Goal: Task Accomplishment & Management: Use online tool/utility

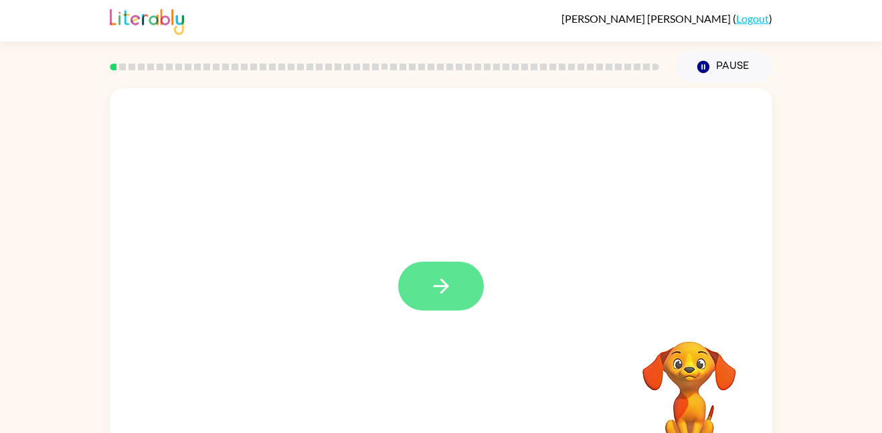
click at [454, 290] on button "button" at bounding box center [441, 286] width 86 height 49
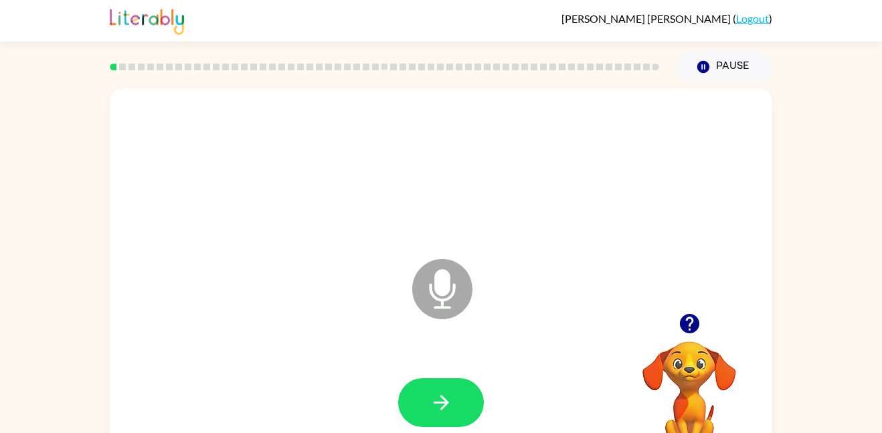
click at [512, 387] on div at bounding box center [441, 403] width 636 height 110
click at [465, 387] on button "button" at bounding box center [441, 402] width 86 height 49
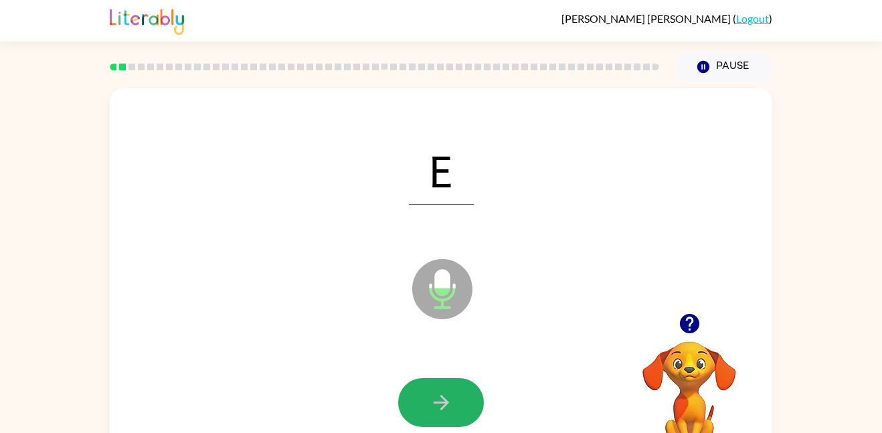
click at [465, 387] on button "button" at bounding box center [441, 402] width 86 height 49
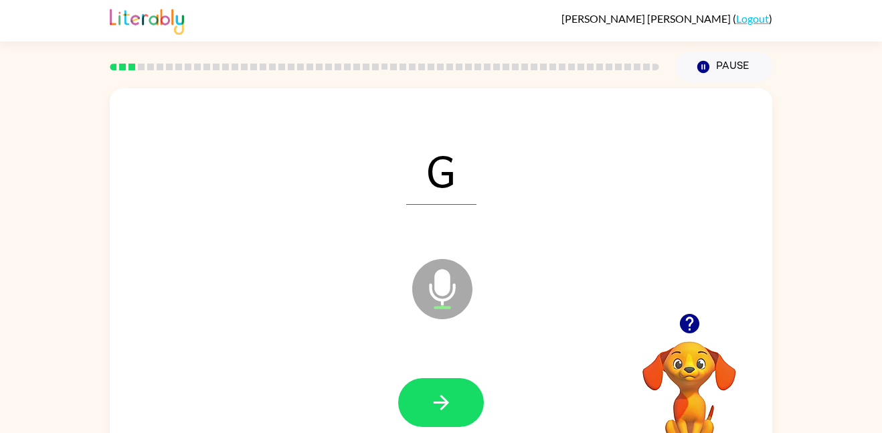
click at [465, 387] on button "button" at bounding box center [441, 402] width 86 height 49
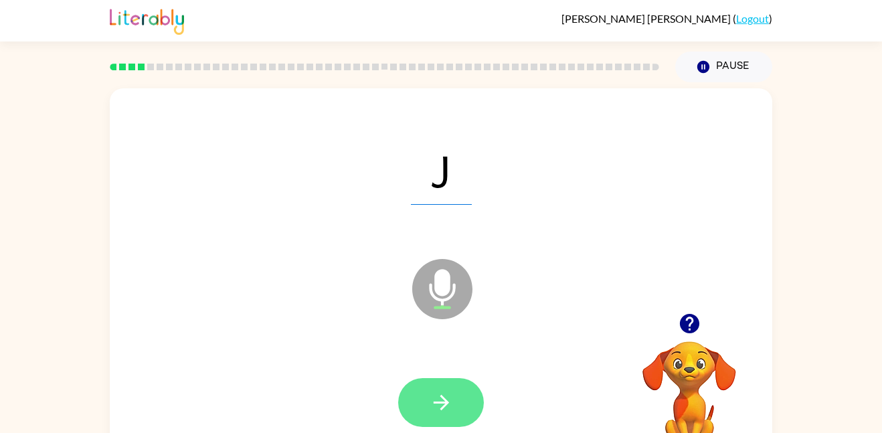
click at [465, 389] on button "button" at bounding box center [441, 402] width 86 height 49
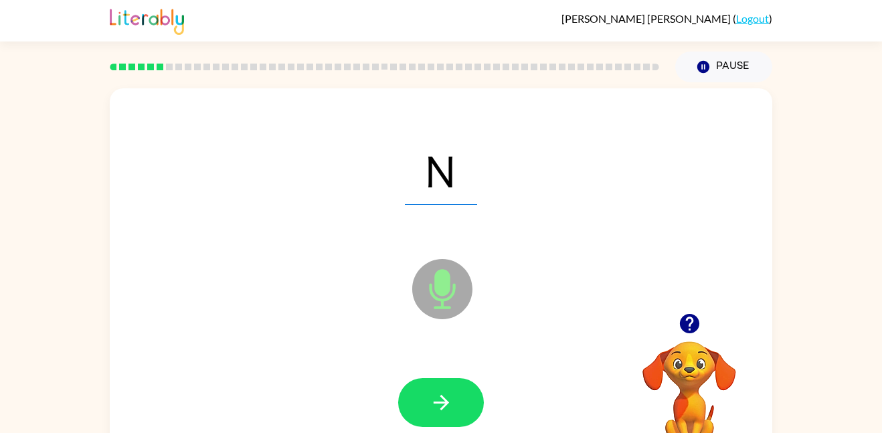
click at [465, 389] on button "button" at bounding box center [441, 402] width 86 height 49
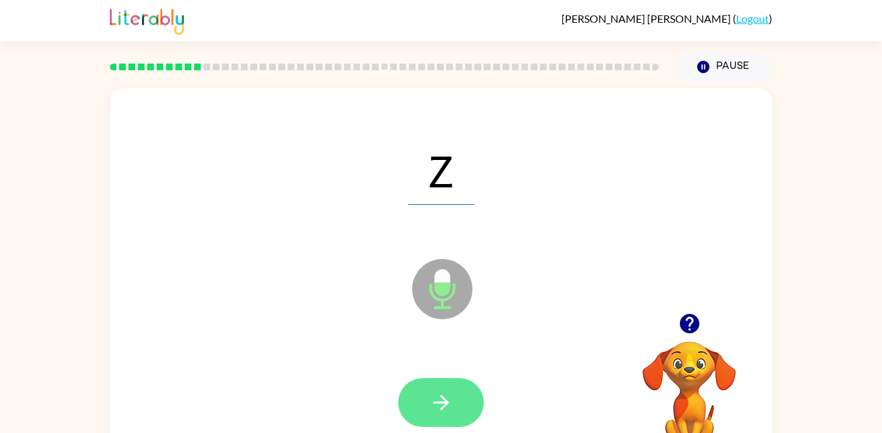
click at [442, 381] on button "button" at bounding box center [441, 402] width 86 height 49
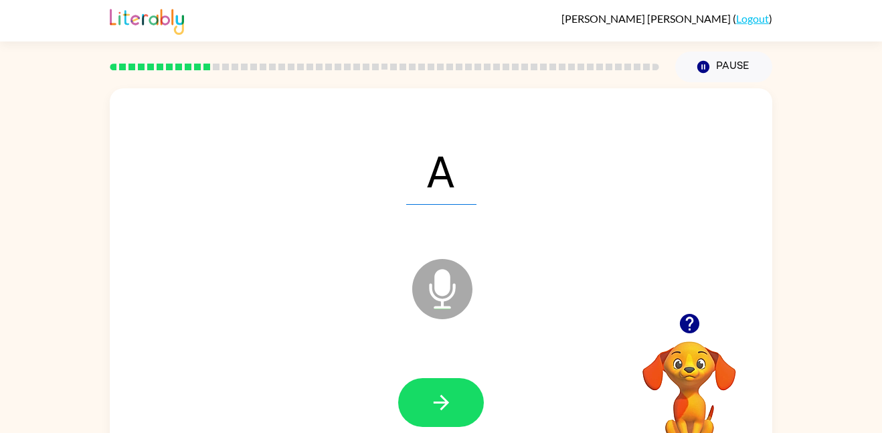
click at [442, 381] on button "button" at bounding box center [441, 402] width 86 height 49
click at [226, 70] on div at bounding box center [384, 66] width 565 height 47
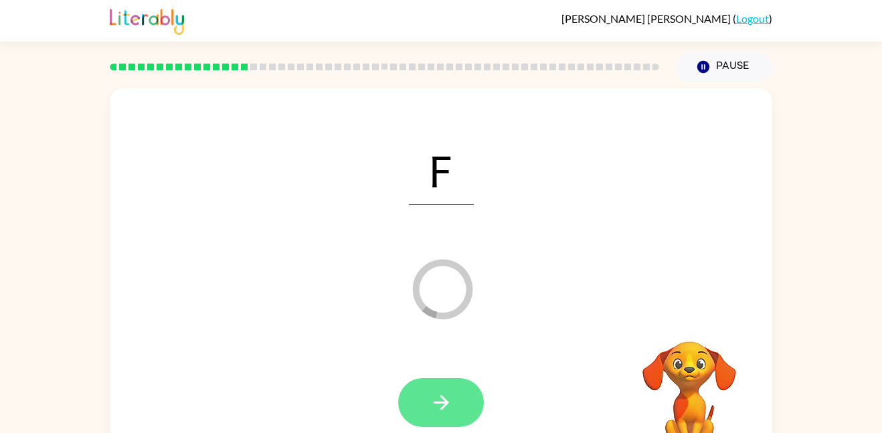
click at [462, 381] on button "button" at bounding box center [441, 402] width 86 height 49
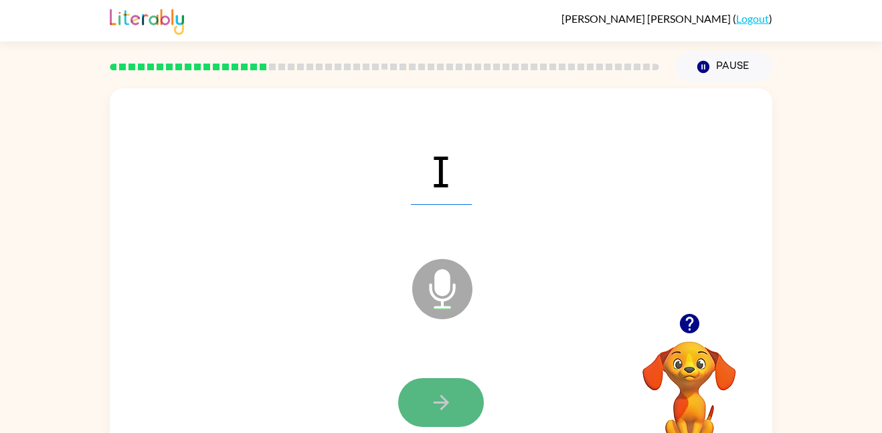
click at [462, 382] on button "button" at bounding box center [441, 402] width 86 height 49
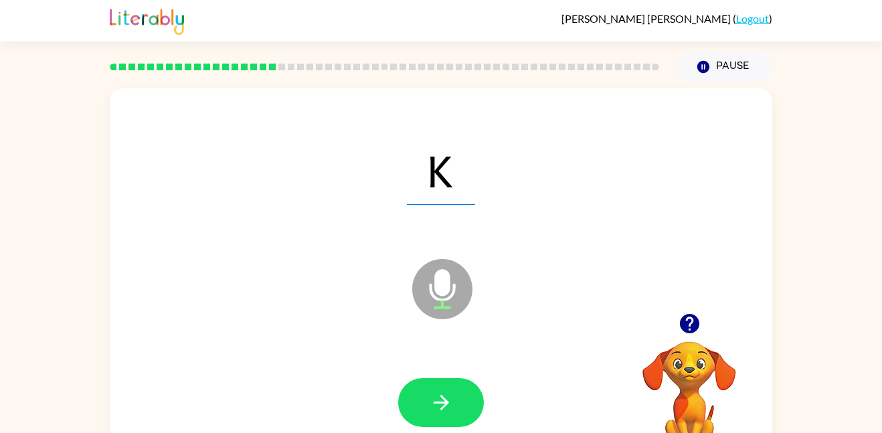
click at [462, 382] on button "button" at bounding box center [441, 402] width 86 height 49
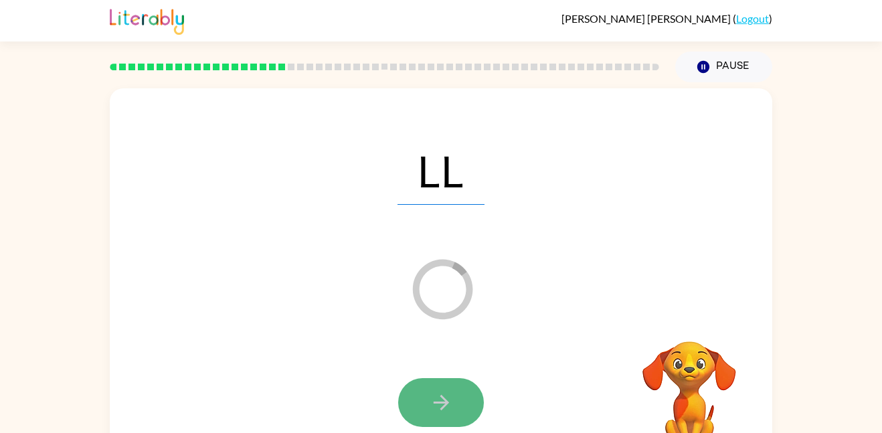
click at [452, 383] on button "button" at bounding box center [441, 402] width 86 height 49
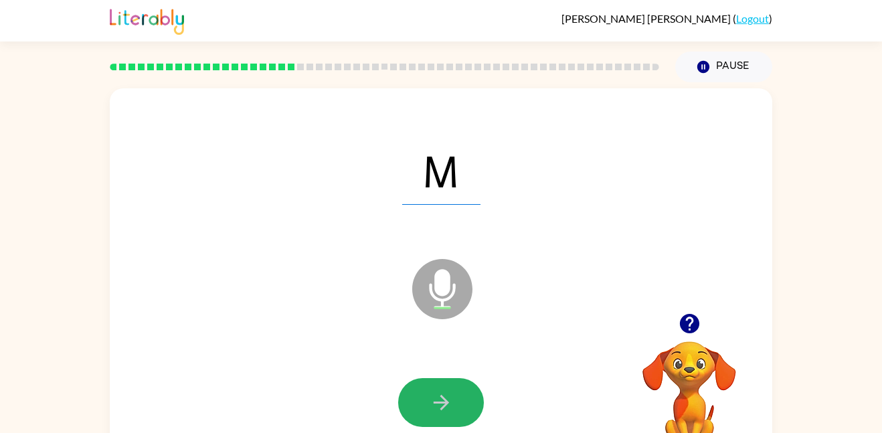
click at [452, 383] on button "button" at bounding box center [441, 402] width 86 height 49
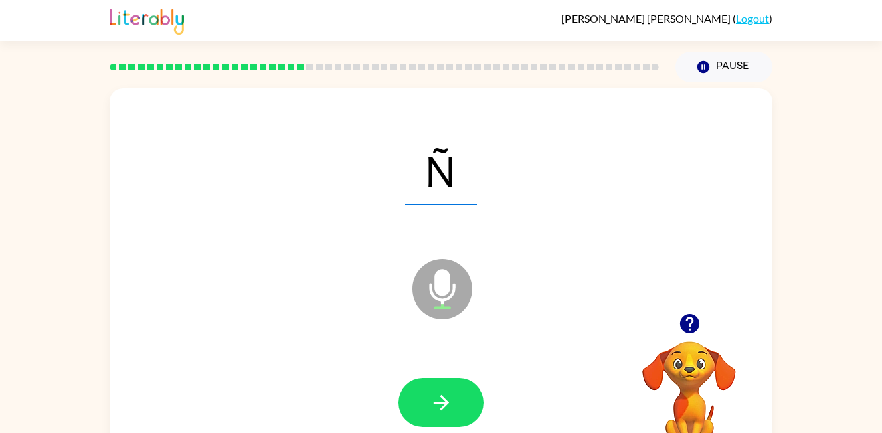
click at [460, 309] on icon at bounding box center [442, 289] width 60 height 60
click at [452, 400] on button "button" at bounding box center [441, 402] width 86 height 49
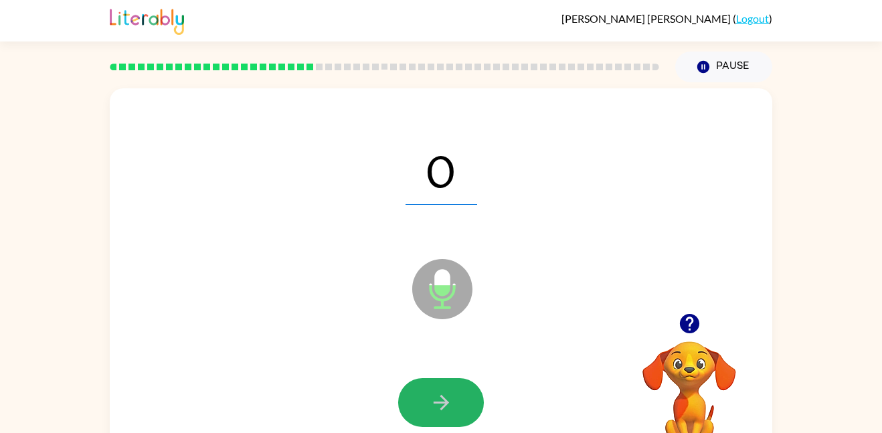
click at [452, 400] on button "button" at bounding box center [441, 402] width 86 height 49
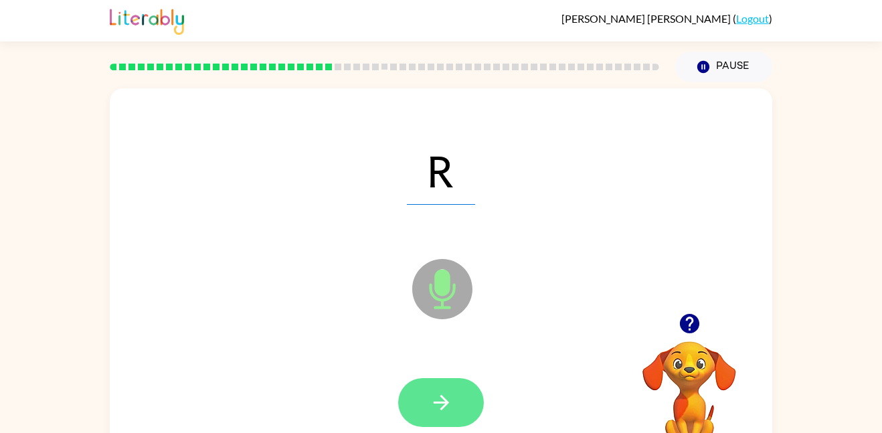
click at [426, 396] on button "button" at bounding box center [441, 402] width 86 height 49
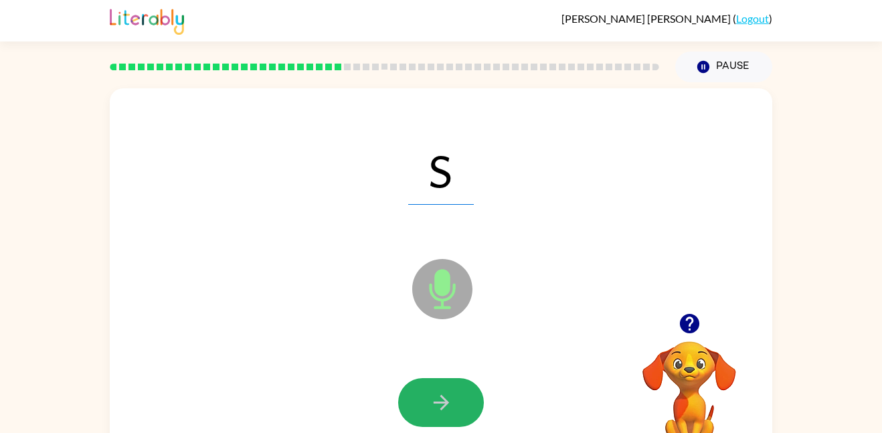
click at [426, 396] on button "button" at bounding box center [441, 402] width 86 height 49
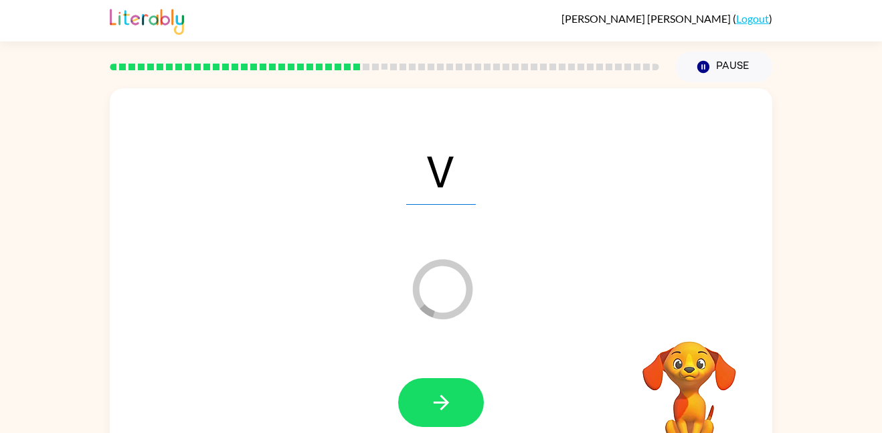
click at [426, 396] on button "button" at bounding box center [441, 402] width 86 height 49
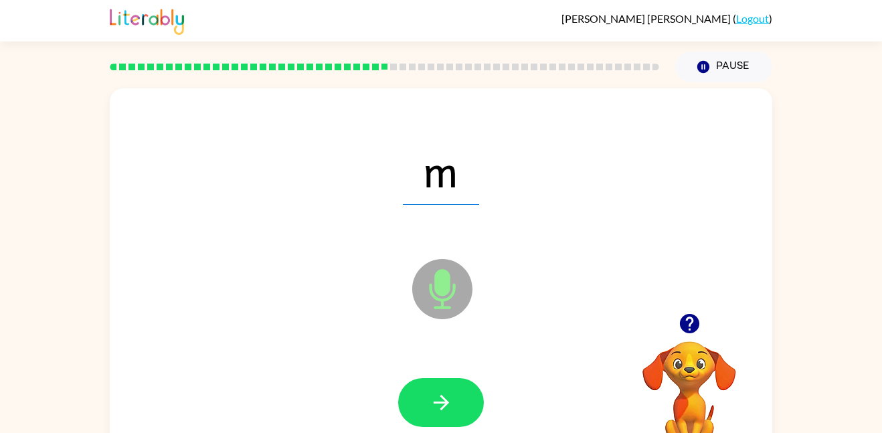
click at [412, 432] on div at bounding box center [441, 403] width 636 height 110
click at [444, 422] on button "button" at bounding box center [441, 402] width 86 height 49
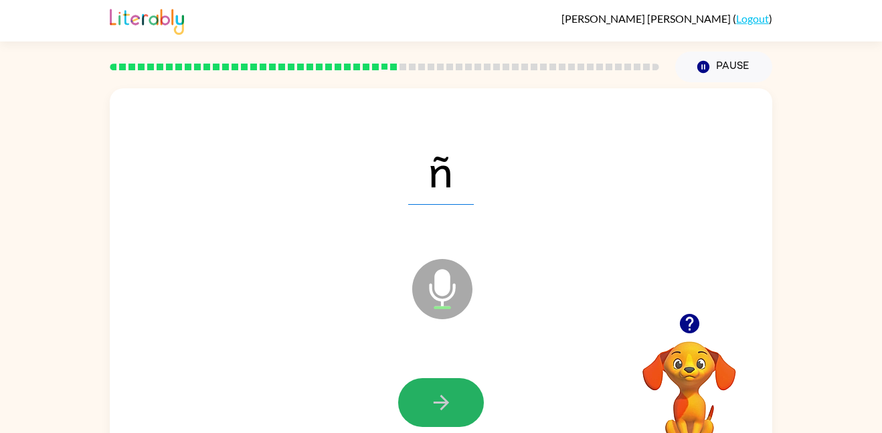
click at [442, 424] on button "button" at bounding box center [441, 402] width 86 height 49
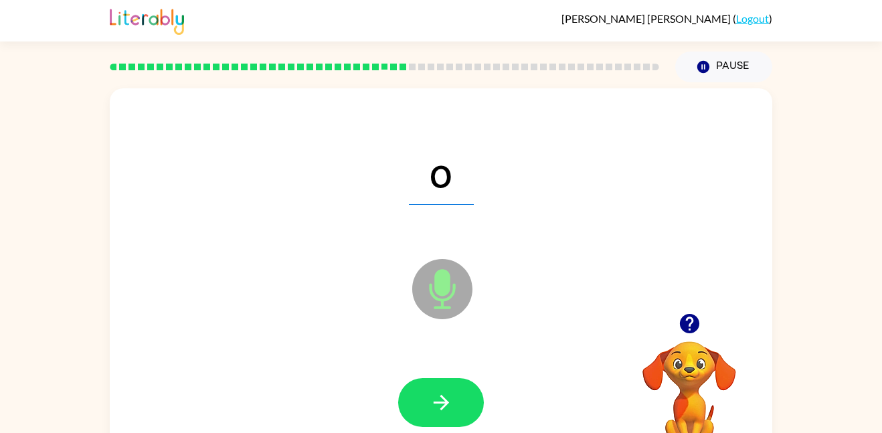
click at [442, 424] on button "button" at bounding box center [441, 402] width 86 height 49
click at [444, 426] on button "button" at bounding box center [441, 402] width 86 height 49
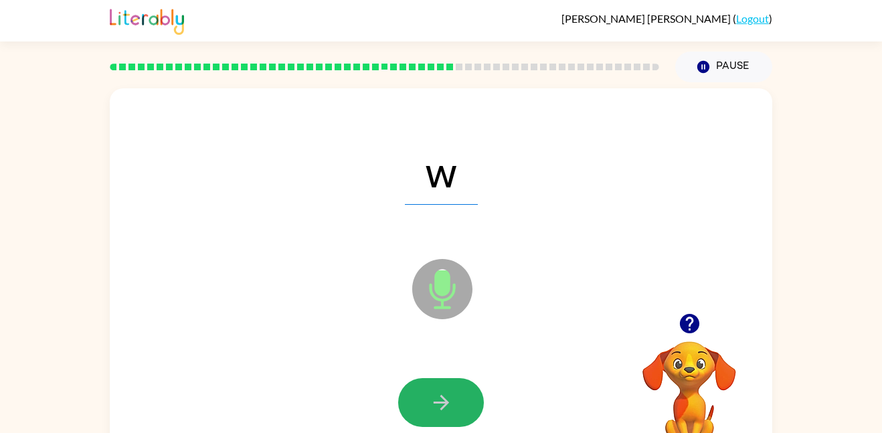
click at [444, 426] on button "button" at bounding box center [441, 402] width 86 height 49
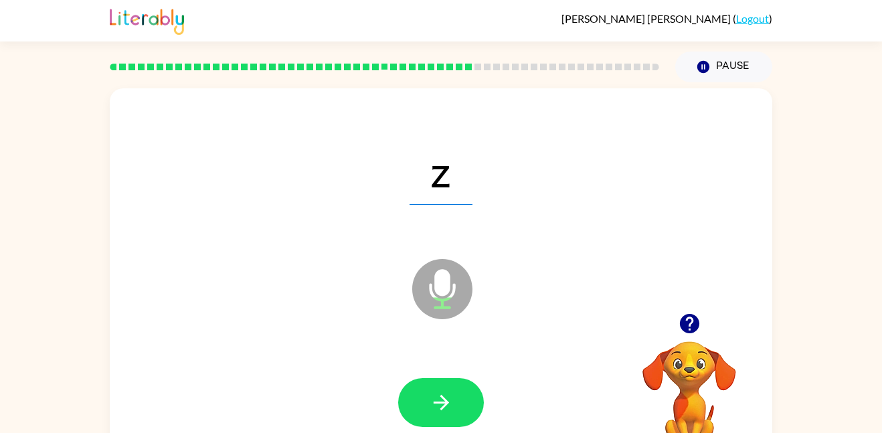
click at [534, 432] on div at bounding box center [441, 403] width 636 height 110
click at [479, 402] on button "button" at bounding box center [441, 402] width 86 height 49
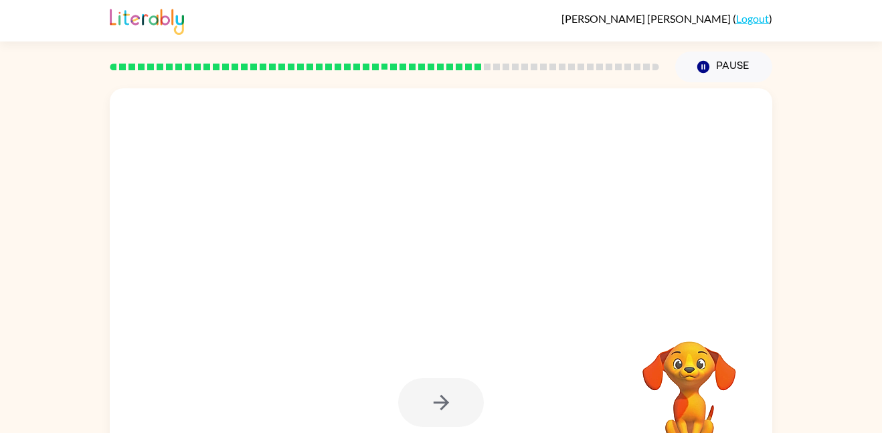
click at [479, 402] on div at bounding box center [441, 402] width 86 height 49
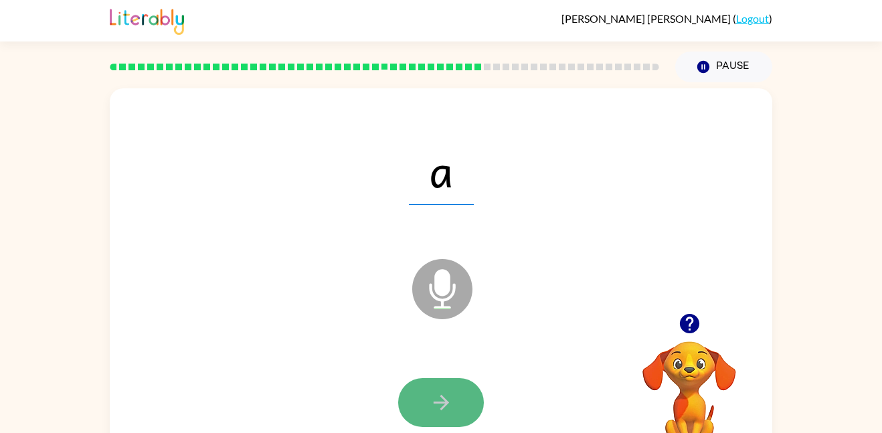
click at [458, 394] on button "button" at bounding box center [441, 402] width 86 height 49
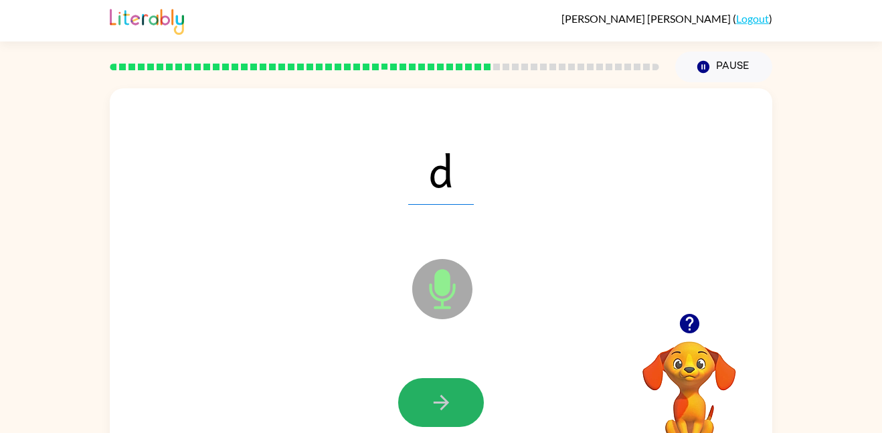
click at [458, 394] on button "button" at bounding box center [441, 402] width 86 height 49
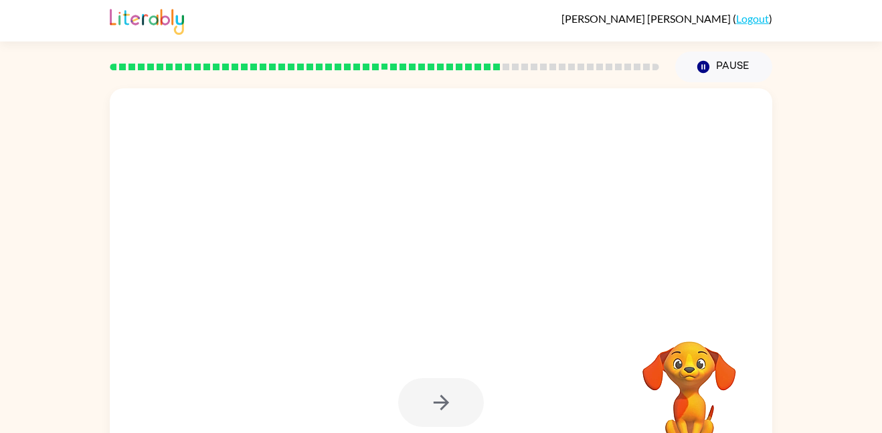
click at [458, 394] on div at bounding box center [441, 402] width 86 height 49
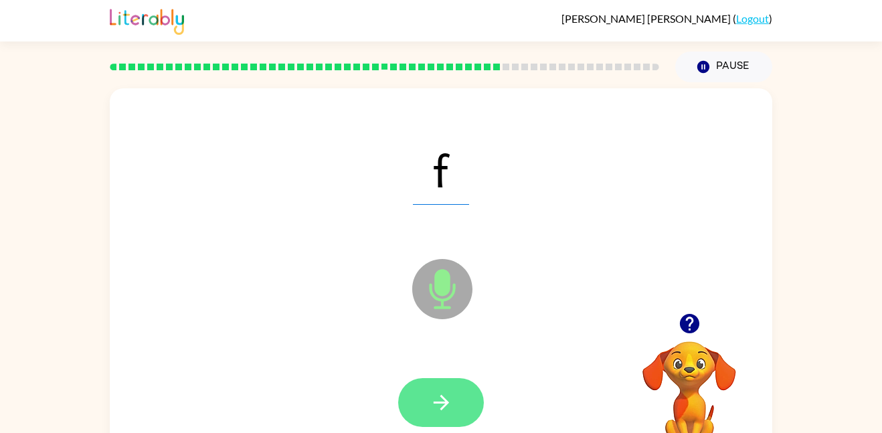
click at [450, 403] on icon "button" at bounding box center [441, 402] width 23 height 23
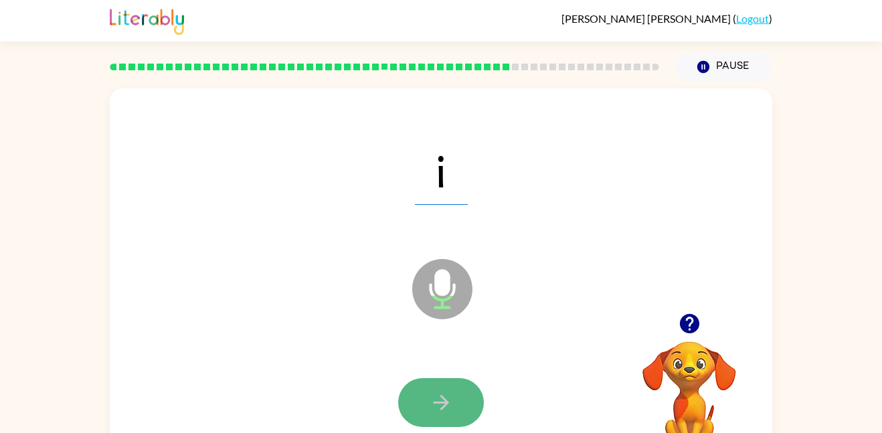
click at [446, 406] on icon "button" at bounding box center [441, 402] width 23 height 23
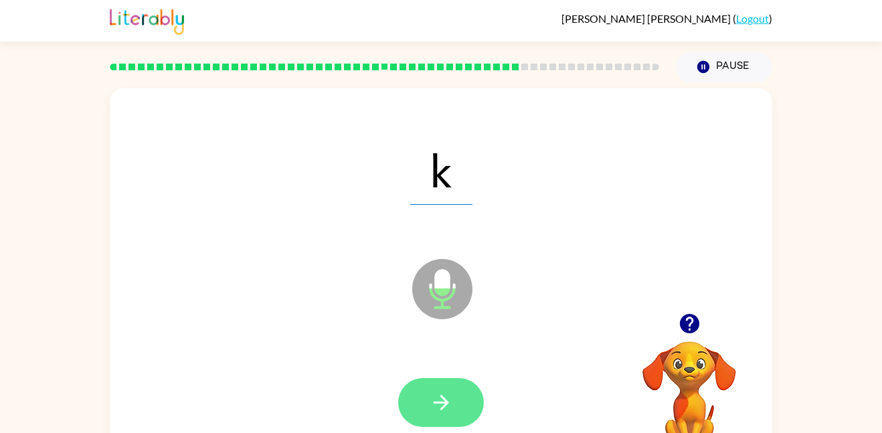
click at [432, 406] on icon "button" at bounding box center [441, 402] width 23 height 23
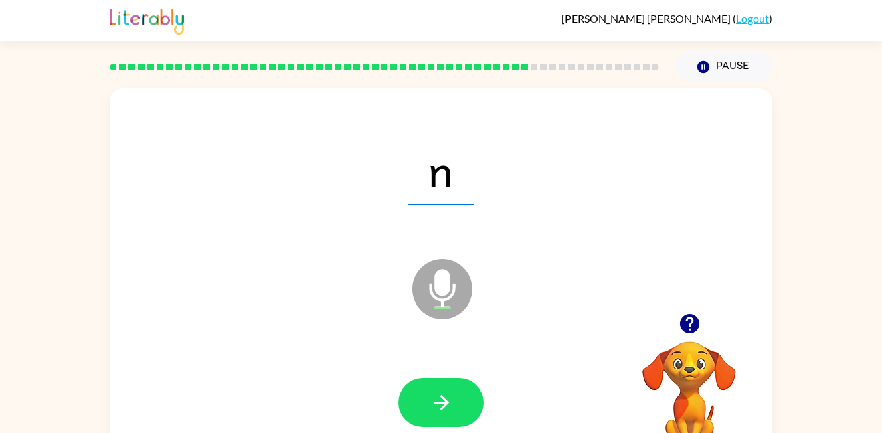
click at [432, 406] on icon "button" at bounding box center [441, 402] width 23 height 23
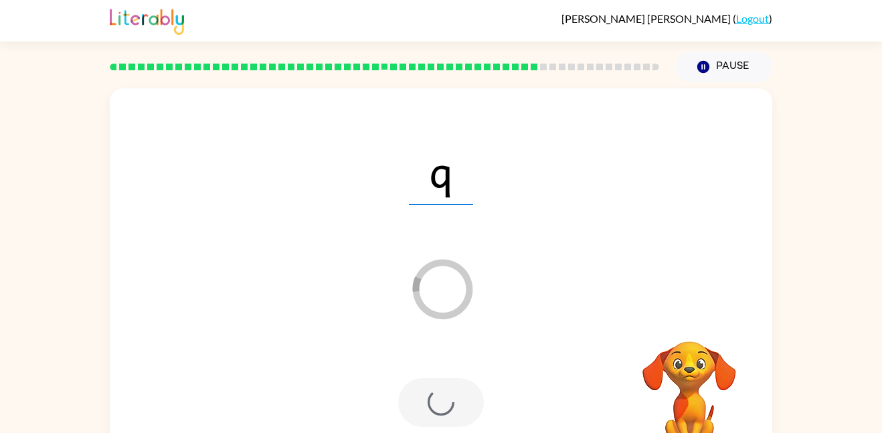
click at [432, 406] on div at bounding box center [441, 402] width 86 height 49
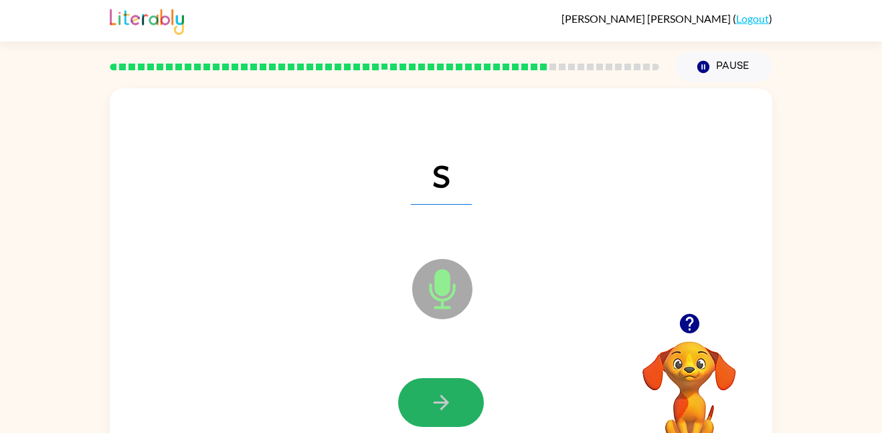
click at [432, 406] on icon "button" at bounding box center [441, 402] width 23 height 23
click at [432, 406] on div at bounding box center [441, 402] width 86 height 49
click at [432, 406] on icon "button" at bounding box center [441, 402] width 23 height 23
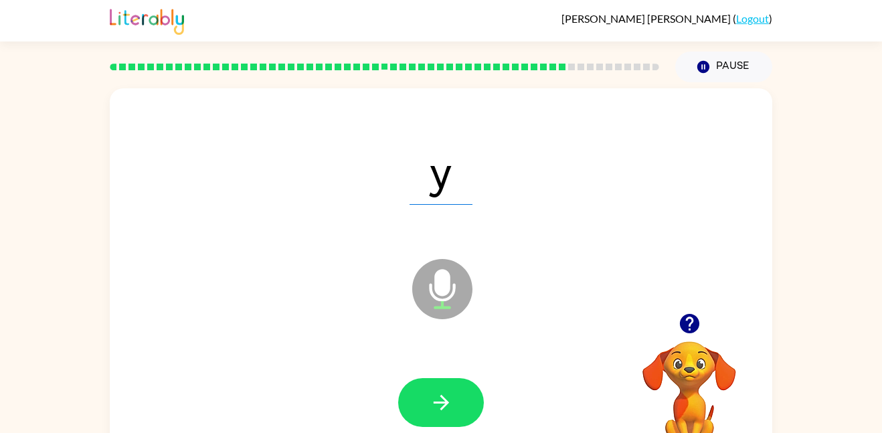
click at [432, 406] on icon "button" at bounding box center [441, 402] width 23 height 23
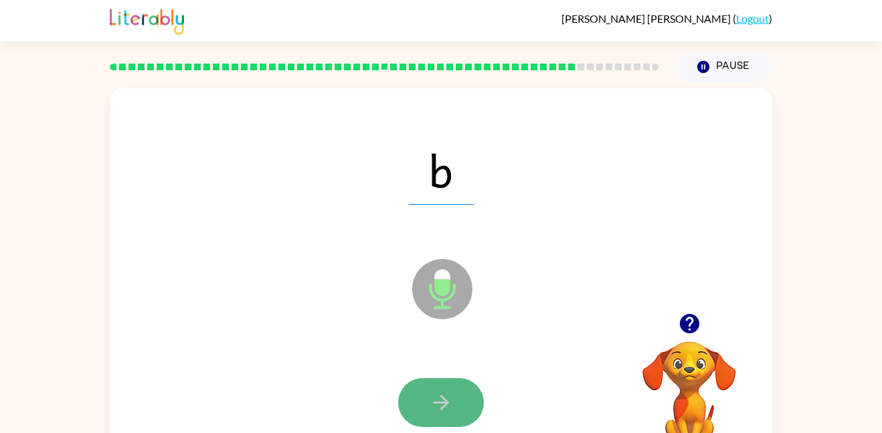
click at [432, 408] on icon "button" at bounding box center [441, 402] width 23 height 23
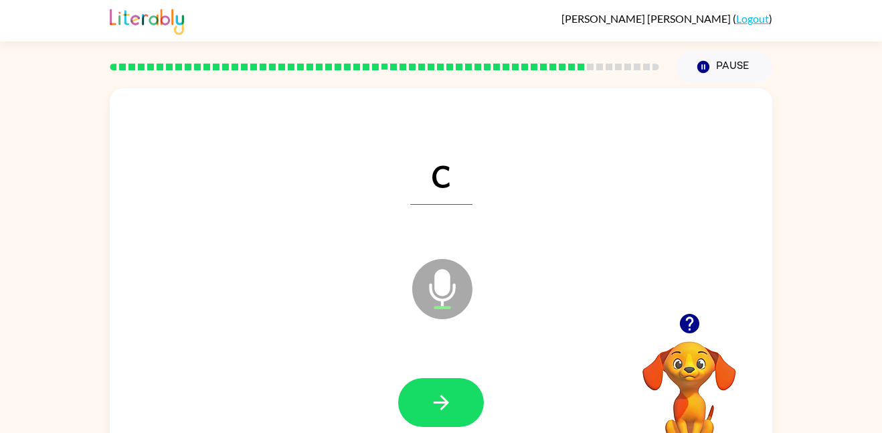
scroll to position [37, 0]
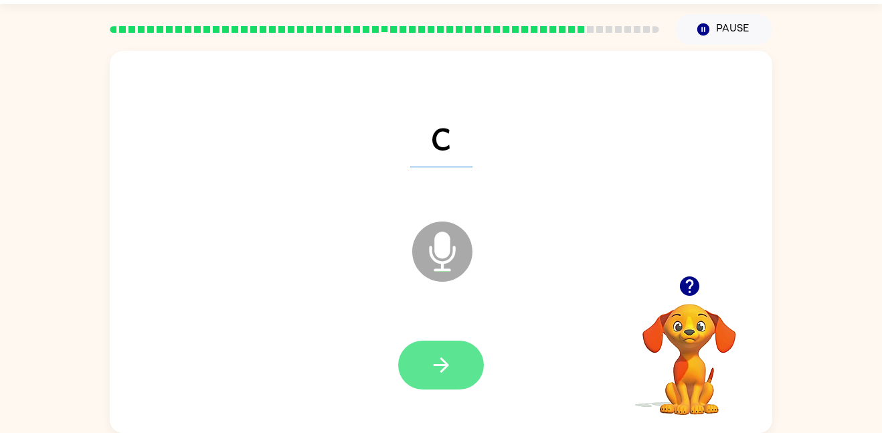
click at [454, 356] on button "button" at bounding box center [441, 365] width 86 height 49
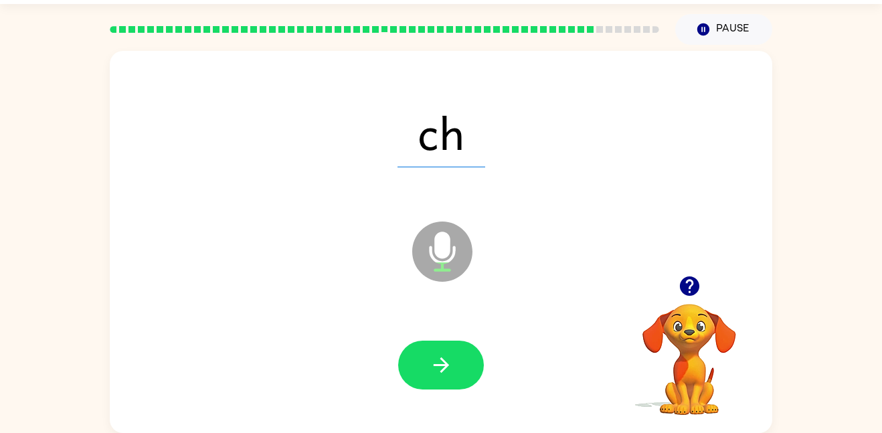
click at [463, 248] on icon at bounding box center [442, 251] width 60 height 60
click at [457, 391] on div at bounding box center [441, 365] width 636 height 110
click at [460, 401] on div at bounding box center [441, 365] width 636 height 110
click at [458, 375] on button "button" at bounding box center [441, 365] width 86 height 49
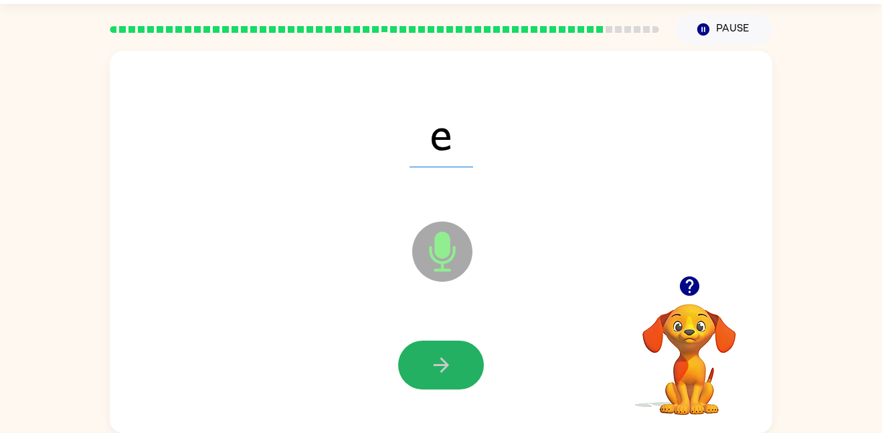
click at [458, 375] on button "button" at bounding box center [441, 365] width 86 height 49
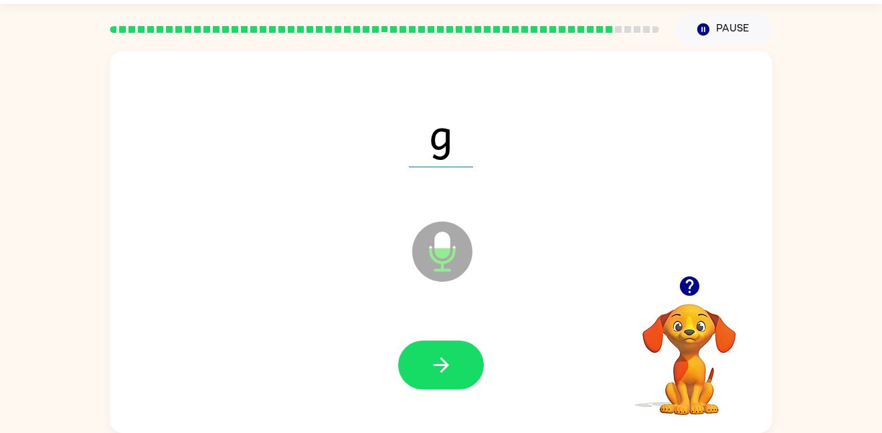
click at [458, 375] on button "button" at bounding box center [441, 365] width 86 height 49
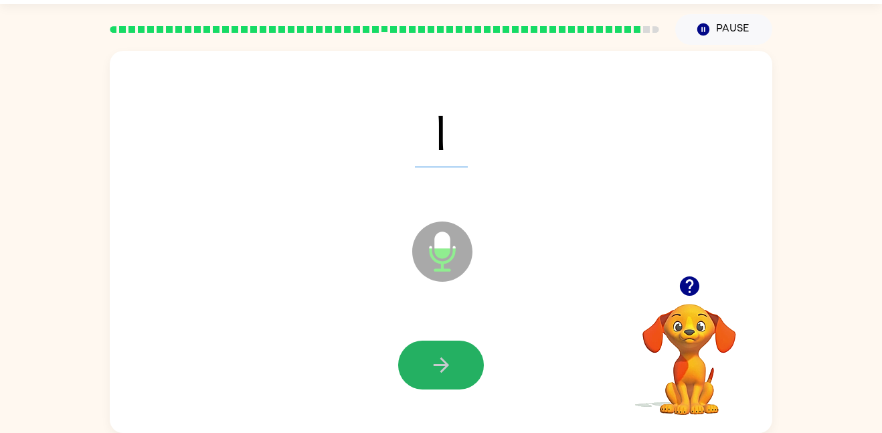
click at [458, 375] on button "button" at bounding box center [441, 365] width 86 height 49
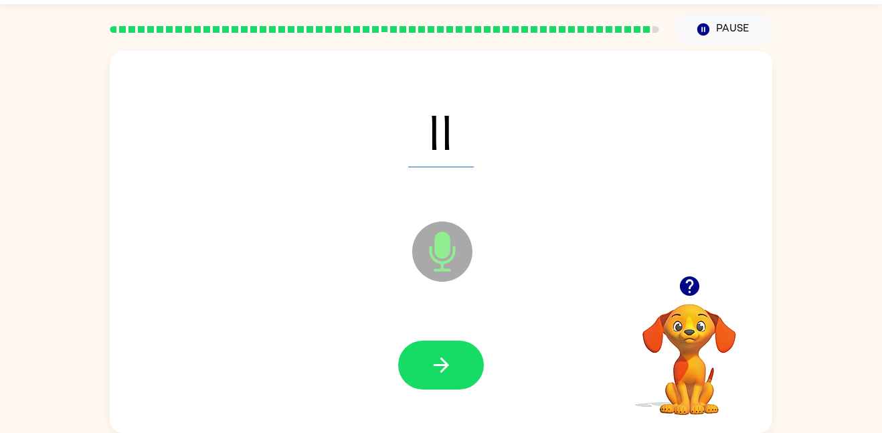
click at [458, 375] on button "button" at bounding box center [441, 365] width 86 height 49
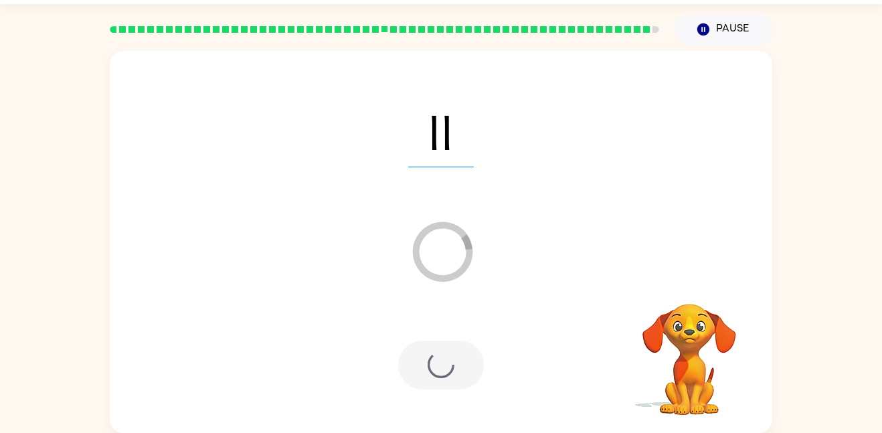
scroll to position [13, 0]
